Goal: Find specific page/section: Find specific page/section

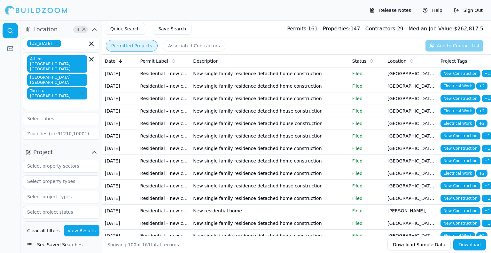
drag, startPoint x: 0, startPoint y: 1, endPoint x: 154, endPoint y: 11, distance: 154.3
click at [154, 11] on div "Release Notes Help Sign Out" at bounding box center [245, 10] width 491 height 20
click at [151, 10] on div "Release Notes Help Sign Out" at bounding box center [245, 10] width 491 height 20
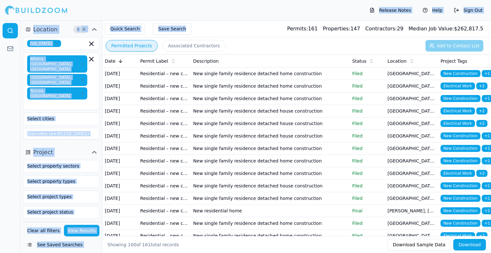
drag, startPoint x: 3, startPoint y: 8, endPoint x: 199, endPoint y: 27, distance: 197.7
click at [199, 27] on div "Release Notes Help Sign Out Location 4 × [US_STATE] [GEOGRAPHIC_DATA]-[GEOGRAPH…" at bounding box center [245, 136] width 491 height 232
click at [199, 27] on div "Quick Search Save Search Permits: 161 Properties: 147 Contractors: 29 Median Jo…" at bounding box center [296, 28] width 388 height 17
drag, startPoint x: 199, startPoint y: 27, endPoint x: 0, endPoint y: 6, distance: 200.4
click at [0, 20] on div "Release Notes Help Sign Out Location 4 × [US_STATE] [GEOGRAPHIC_DATA]-[GEOGRAPH…" at bounding box center [245, 136] width 491 height 232
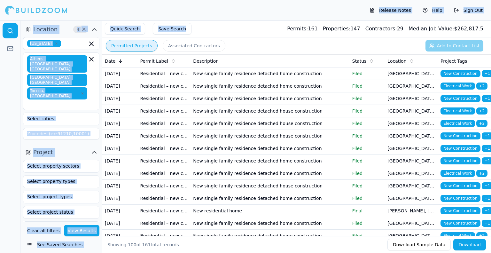
click at [0, 6] on div "Release Notes Help Sign Out" at bounding box center [245, 10] width 491 height 20
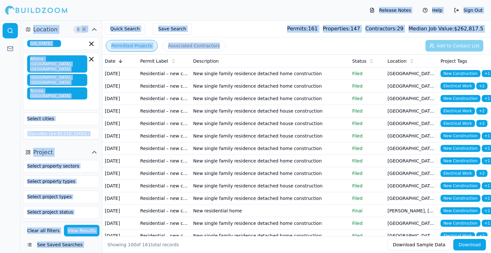
drag, startPoint x: 0, startPoint y: 6, endPoint x: 245, endPoint y: 50, distance: 249.1
click at [245, 50] on div "Release Notes Help Sign Out Location 4 × [US_STATE] [GEOGRAPHIC_DATA]-[GEOGRAPH…" at bounding box center [245, 136] width 491 height 232
click at [245, 50] on div "Permitted Projects Associated Contractors Add to Contact List" at bounding box center [296, 45] width 388 height 17
drag, startPoint x: 242, startPoint y: 50, endPoint x: 0, endPoint y: 12, distance: 244.7
click at [0, 20] on div "Release Notes Help Sign Out Location 4 × [US_STATE] [GEOGRAPHIC_DATA]-[GEOGRAPH…" at bounding box center [245, 136] width 491 height 232
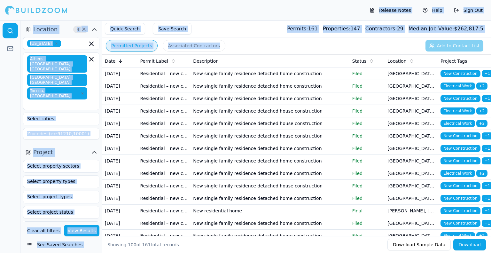
click at [0, 12] on div "Release Notes Help Sign Out" at bounding box center [245, 10] width 491 height 20
